Goal: Task Accomplishment & Management: Use online tool/utility

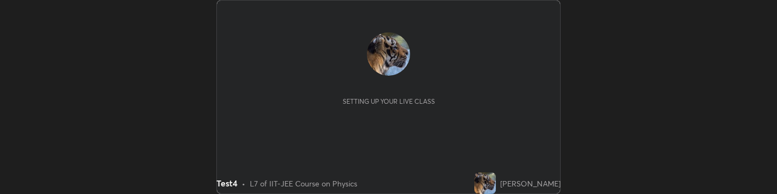
scroll to position [194, 777]
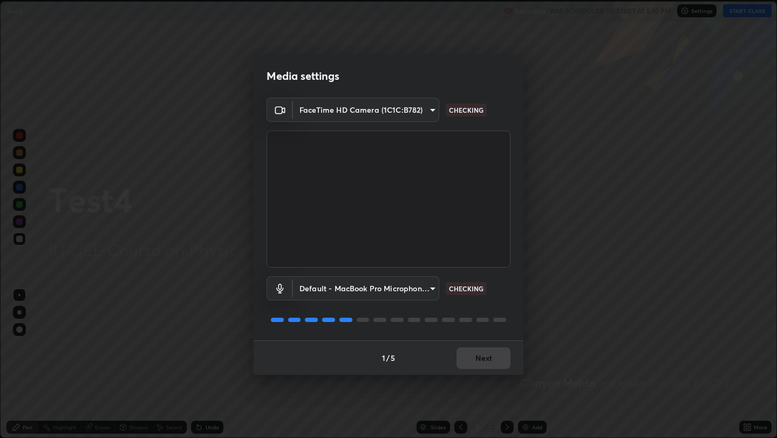
scroll to position [438, 777]
click at [469, 193] on button "Next" at bounding box center [483, 358] width 54 height 22
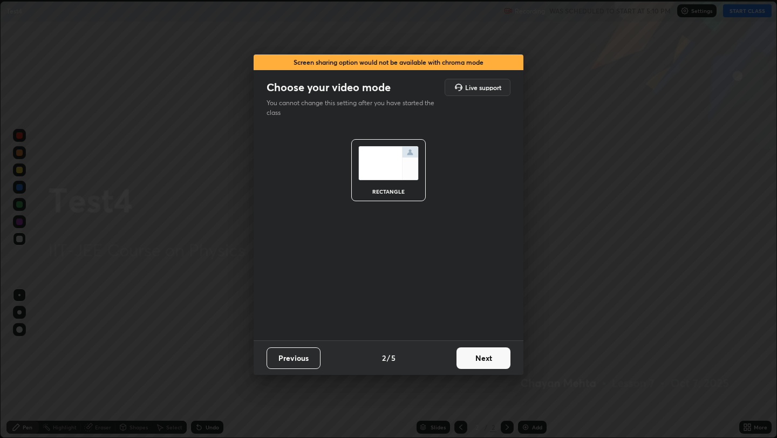
click at [469, 193] on button "Next" at bounding box center [483, 358] width 54 height 22
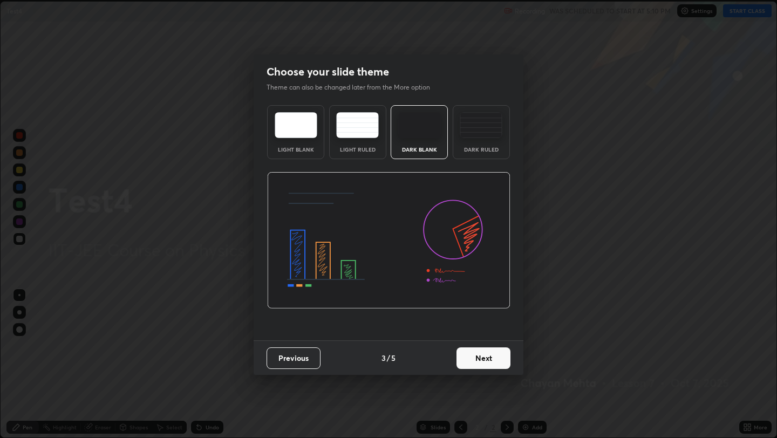
click at [469, 193] on button "Next" at bounding box center [483, 358] width 54 height 22
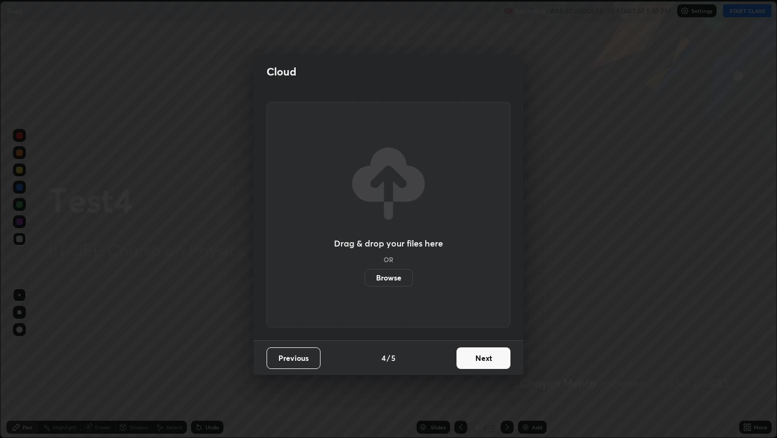
click at [469, 193] on button "Next" at bounding box center [483, 358] width 54 height 22
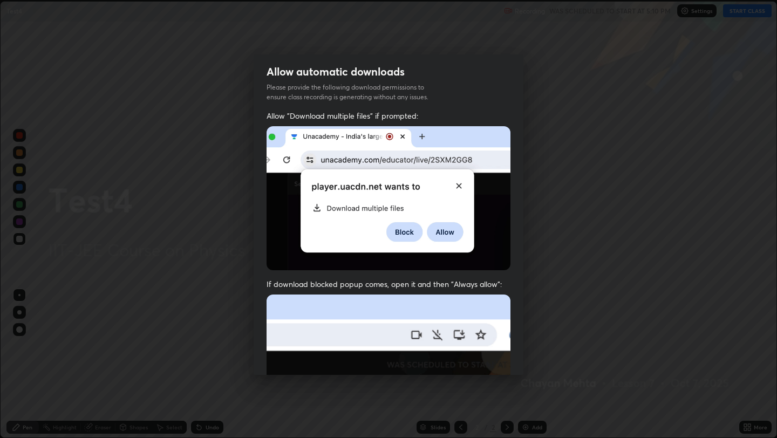
scroll to position [219, 0]
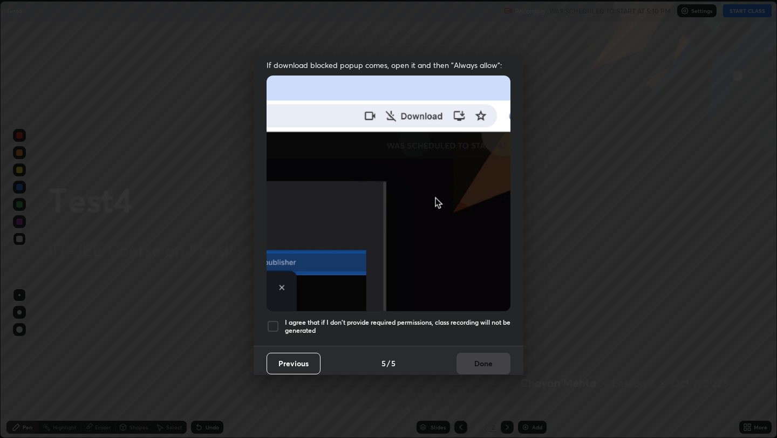
click at [274, 193] on div at bounding box center [272, 326] width 13 height 13
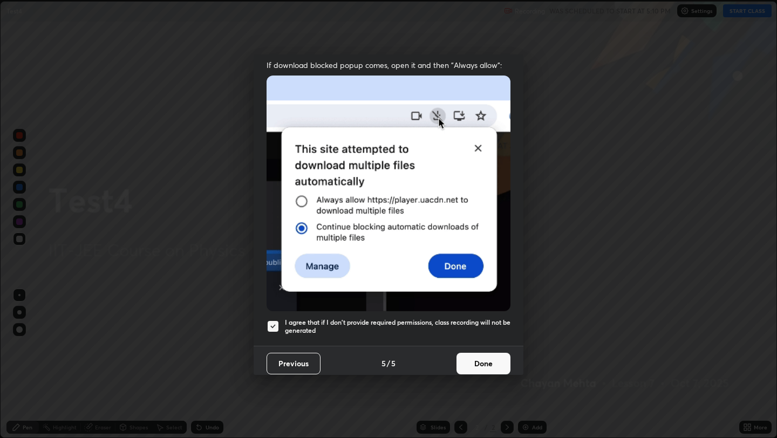
click at [500, 193] on button "Done" at bounding box center [483, 364] width 54 height 22
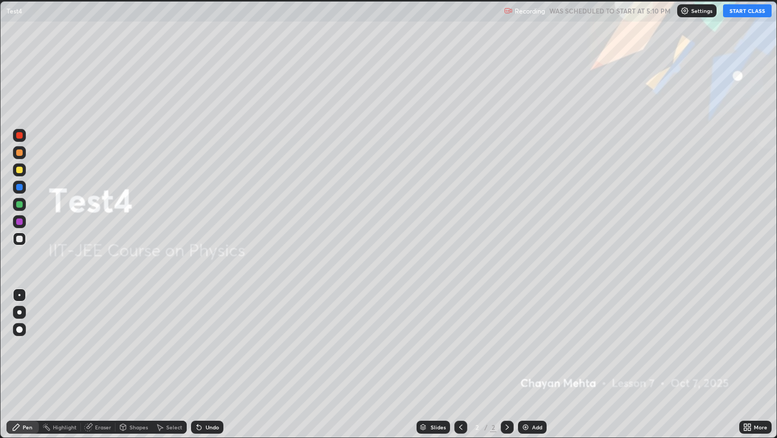
click at [764, 11] on button "START CLASS" at bounding box center [747, 10] width 49 height 13
click at [752, 9] on button "End Class" at bounding box center [750, 10] width 44 height 13
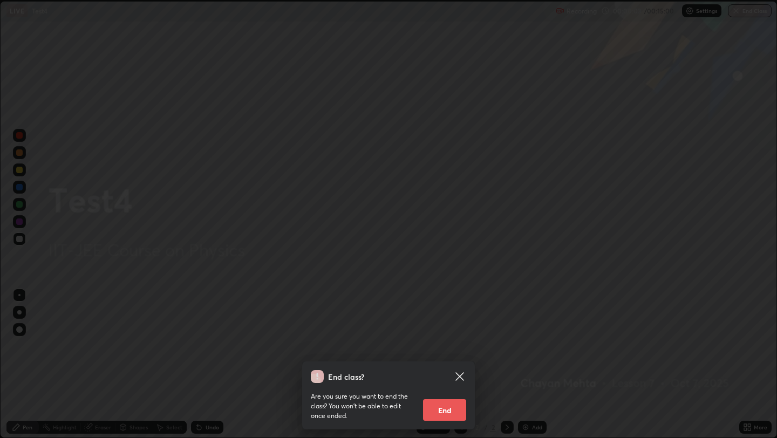
click at [435, 193] on button "End" at bounding box center [444, 410] width 43 height 22
